Goal: Information Seeking & Learning: Learn about a topic

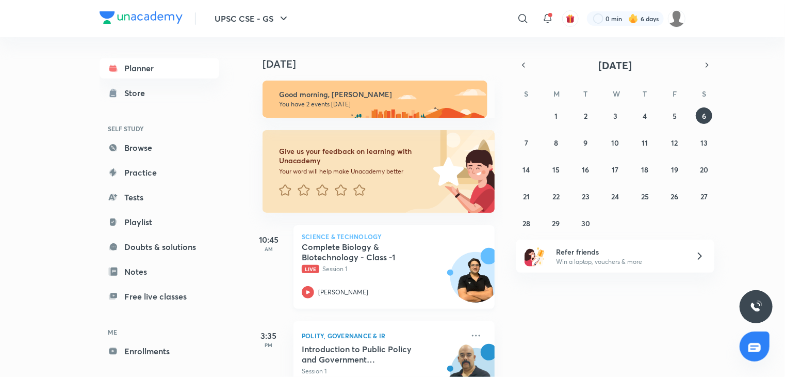
click at [327, 232] on div "Science & Technology Complete Biology & Biotechnology - Class -1 Live Session 1…" at bounding box center [394, 267] width 201 height 84
click at [326, 247] on h5 "Complete Biology & Biotechnology - Class -1" at bounding box center [366, 252] width 128 height 21
